Goal: Check status: Check status

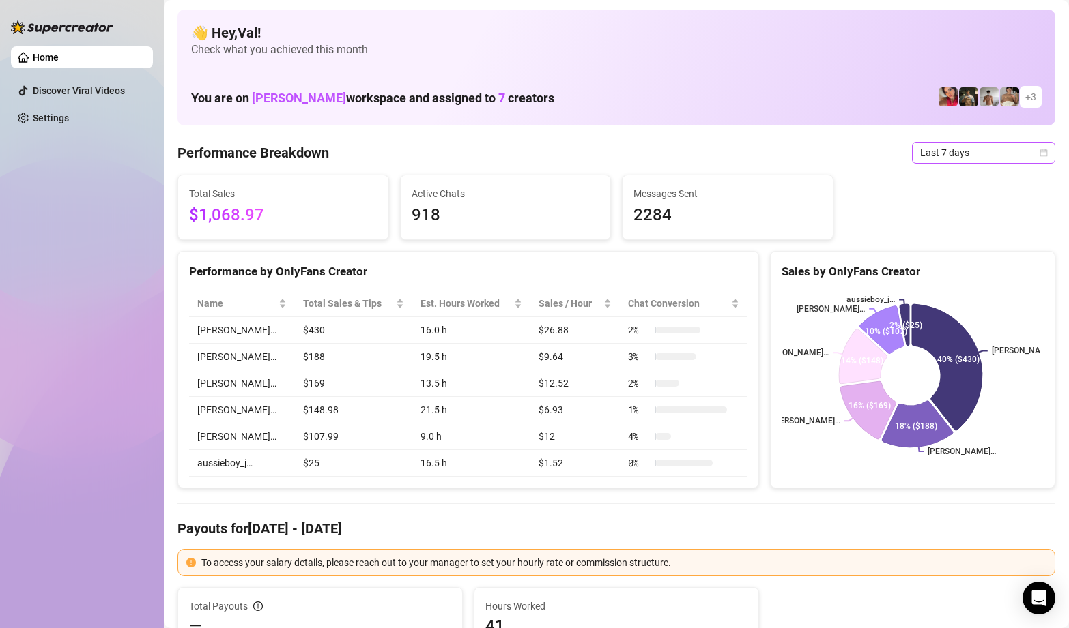
click at [1040, 150] on icon "calendar" at bounding box center [1044, 153] width 8 height 8
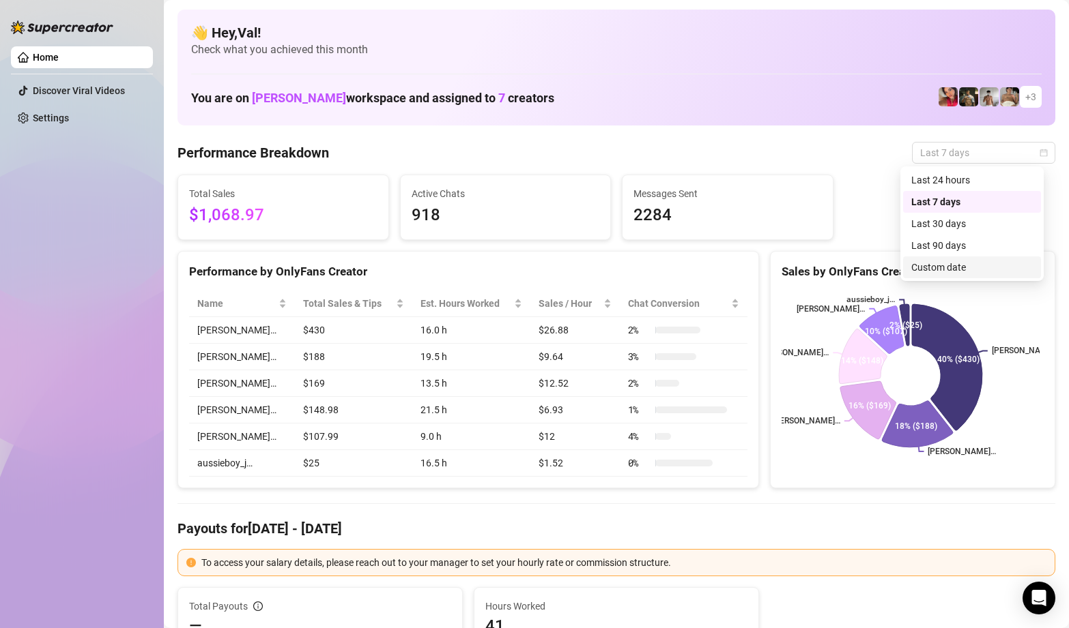
click at [964, 267] on div "Custom date" at bounding box center [971, 267] width 121 height 15
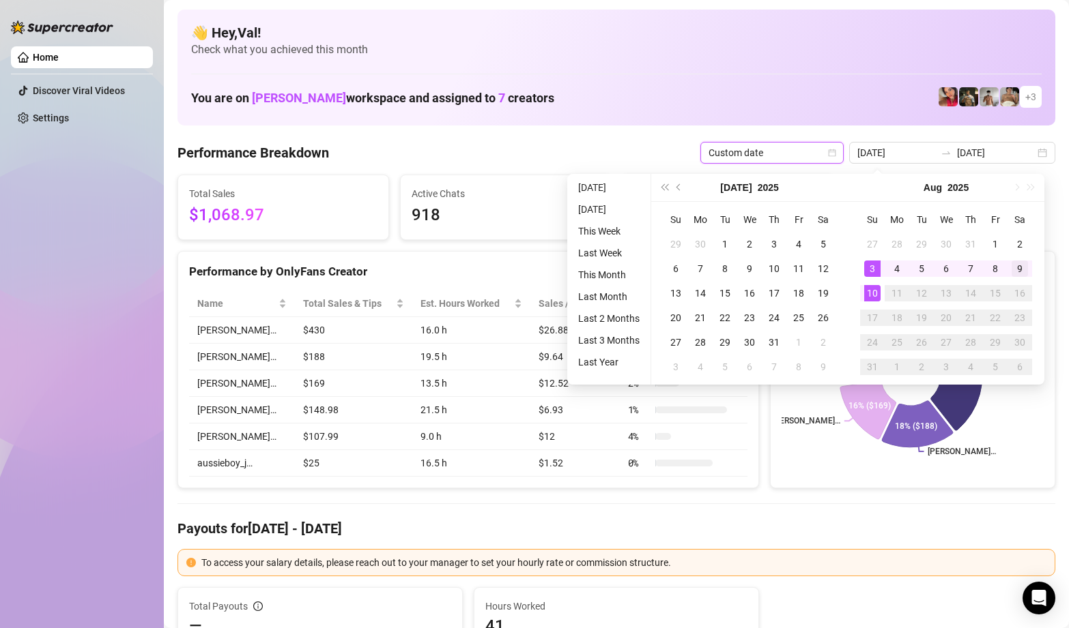
type input "[DATE]"
click at [1020, 271] on div "9" at bounding box center [1019, 269] width 16 height 16
type input "[DATE]"
click at [877, 293] on div "10" at bounding box center [872, 293] width 16 height 16
type input "[DATE]"
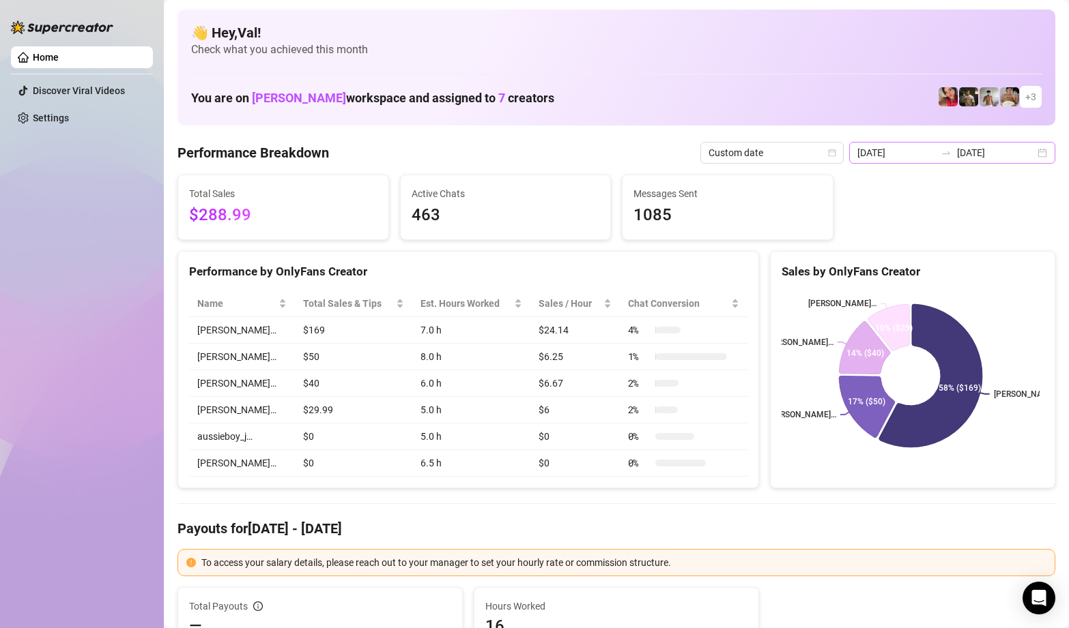
click at [1032, 152] on div "[DATE] [DATE]" at bounding box center [952, 153] width 206 height 22
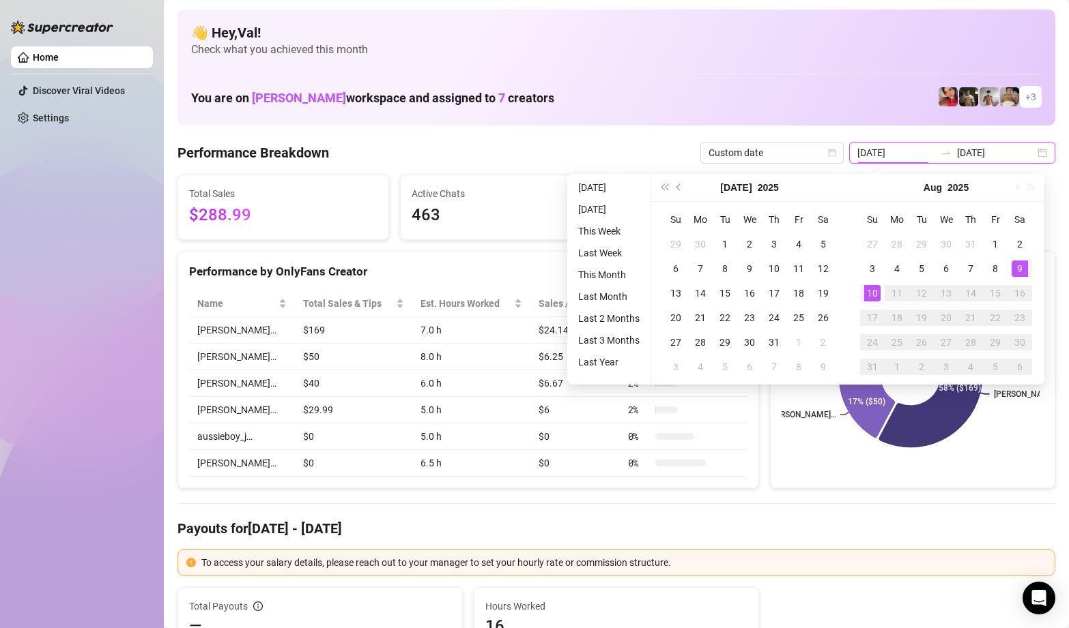
type input "[DATE]"
click at [872, 294] on div "10" at bounding box center [872, 293] width 16 height 16
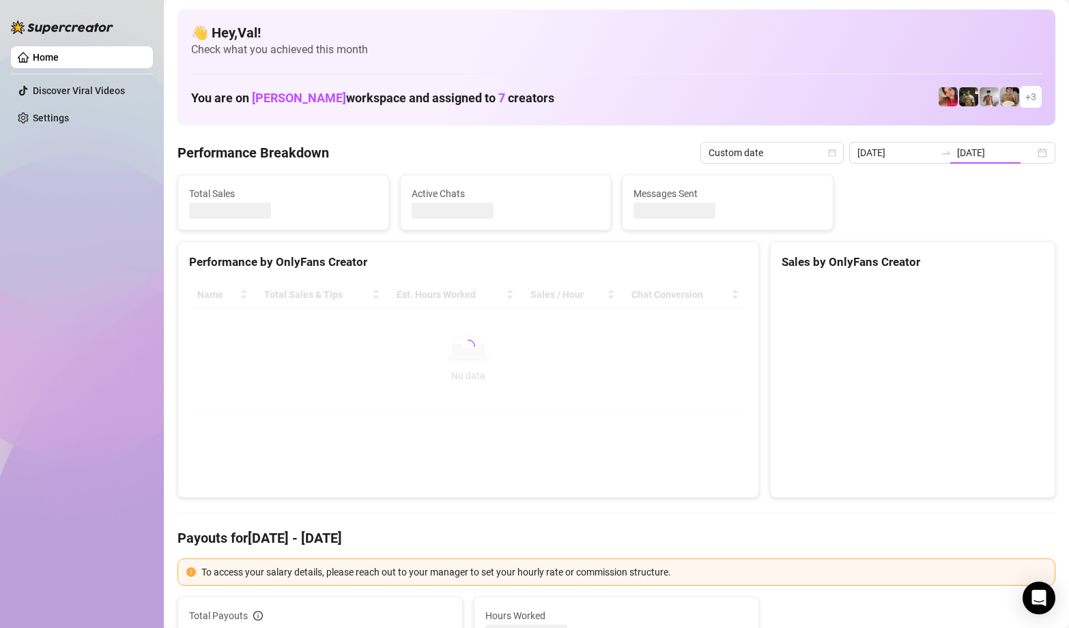
type input "[DATE]"
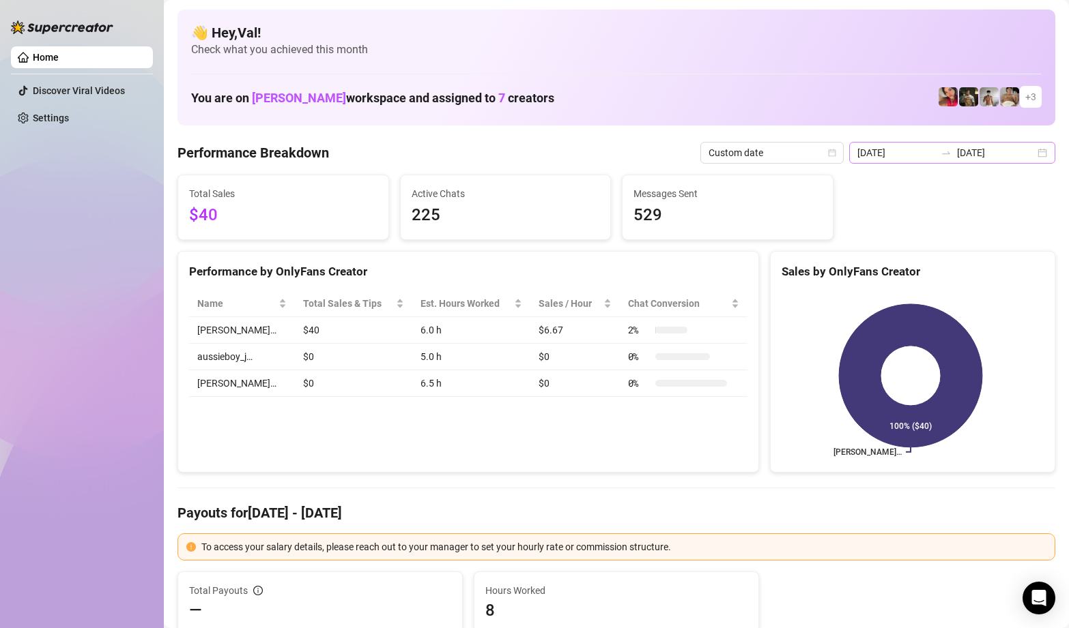
click at [1032, 154] on div "[DATE] [DATE]" at bounding box center [952, 153] width 206 height 22
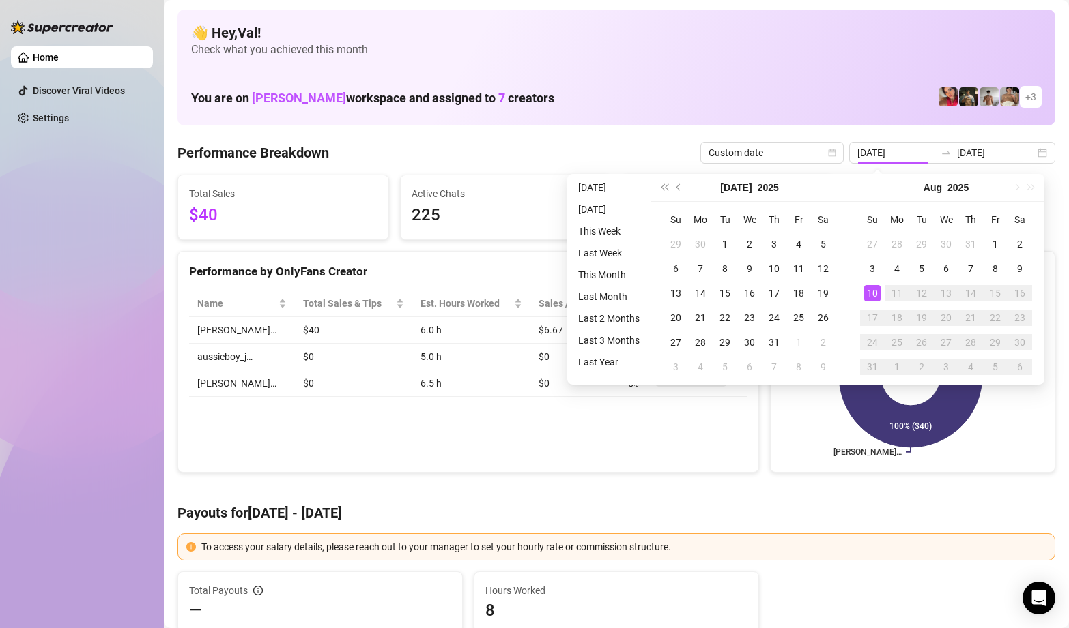
click at [764, 459] on div "Sales by OnlyFans Creator [PERSON_NAME]… 100% ($40)" at bounding box center [912, 362] width 296 height 222
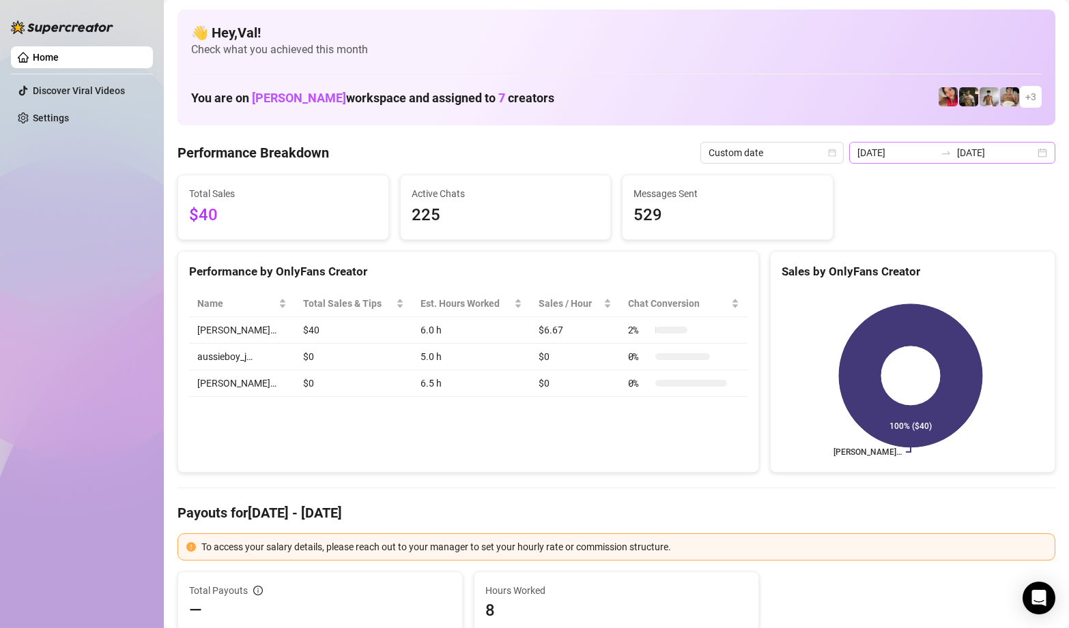
click at [1030, 156] on div "[DATE] [DATE]" at bounding box center [952, 153] width 206 height 22
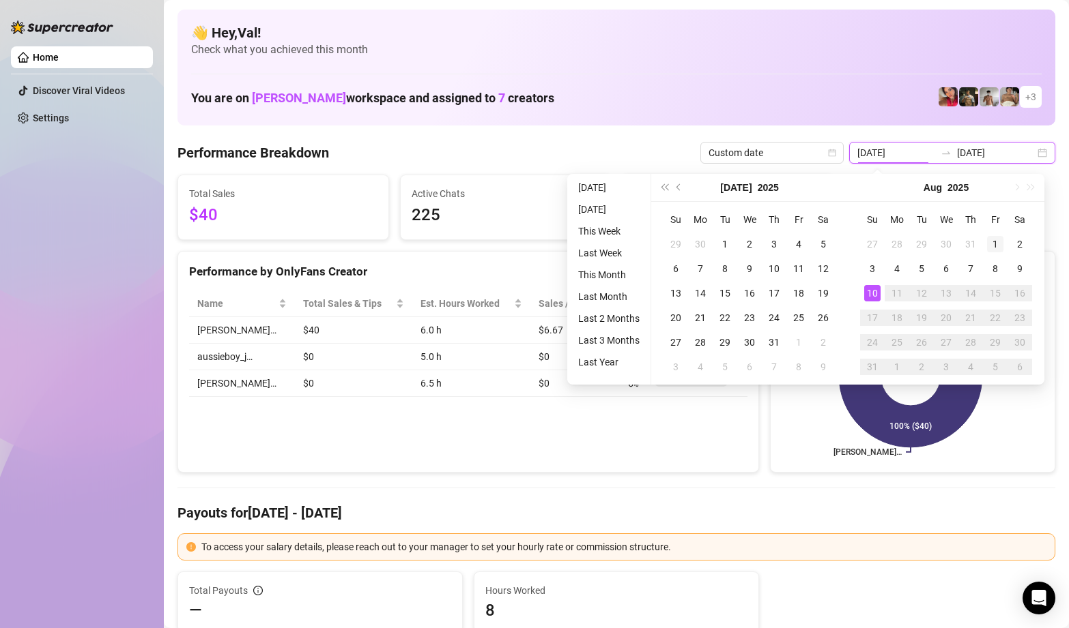
type input "[DATE]"
click at [998, 242] on div "1" at bounding box center [995, 244] width 16 height 16
type input "[DATE]"
click at [876, 291] on div "10" at bounding box center [872, 293] width 16 height 16
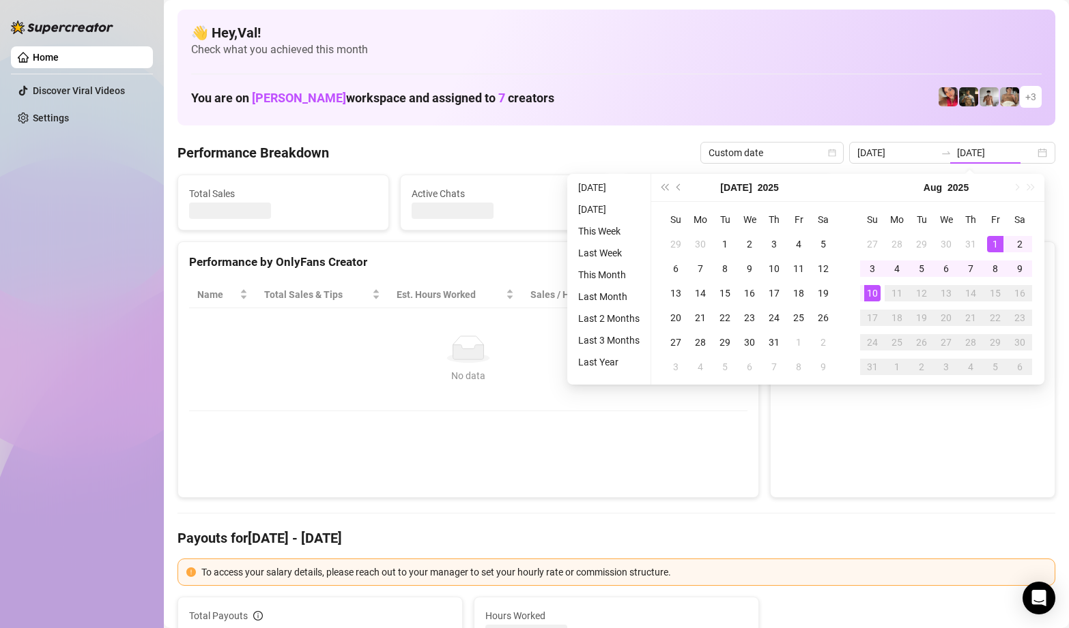
type input "[DATE]"
